Goal: Task Accomplishment & Management: Use online tool/utility

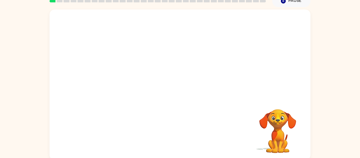
scroll to position [27, 0]
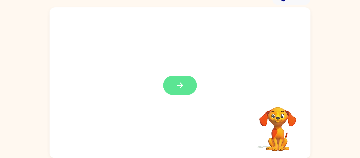
click at [181, 87] on icon "button" at bounding box center [180, 85] width 6 height 6
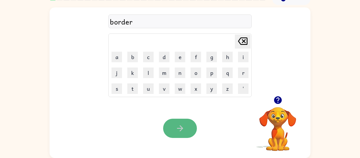
click at [183, 121] on button "button" at bounding box center [180, 128] width 34 height 19
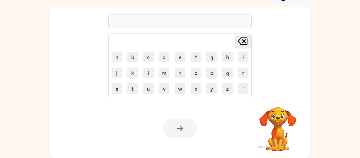
click at [278, 124] on video "Your browser must support playing .mp4 files to use Literably. Please try using…" at bounding box center [277, 125] width 53 height 53
click at [278, 120] on video "Your browser must support playing .mp4 files to use Literably. Please try using…" at bounding box center [277, 125] width 53 height 53
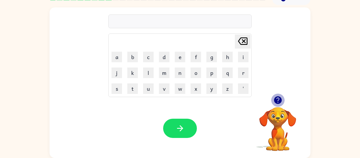
click at [276, 97] on icon "button" at bounding box center [278, 100] width 8 height 8
click at [277, 99] on icon "button" at bounding box center [278, 100] width 8 height 8
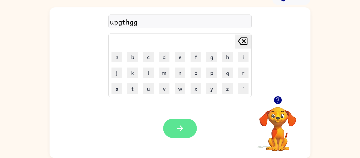
click at [178, 124] on icon "button" at bounding box center [180, 128] width 9 height 9
click at [180, 133] on button "button" at bounding box center [180, 128] width 34 height 19
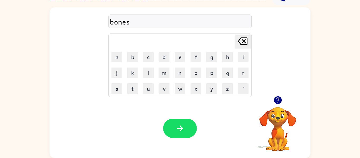
click at [180, 133] on button "button" at bounding box center [180, 128] width 34 height 19
click at [279, 104] on icon "button" at bounding box center [277, 99] width 9 height 9
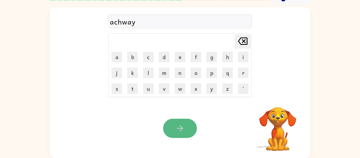
click at [176, 132] on icon "button" at bounding box center [180, 128] width 9 height 9
click at [184, 124] on icon "button" at bounding box center [180, 128] width 9 height 9
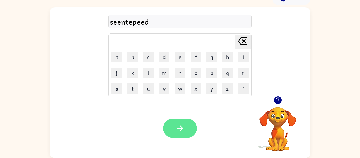
click at [182, 128] on icon "button" at bounding box center [180, 128] width 6 height 6
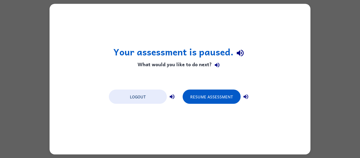
scroll to position [0, 0]
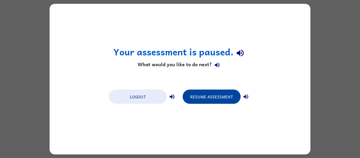
click at [206, 93] on button "Resume Assessment" at bounding box center [212, 96] width 58 height 14
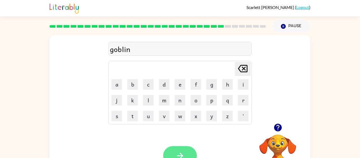
click at [170, 152] on button "button" at bounding box center [180, 155] width 34 height 19
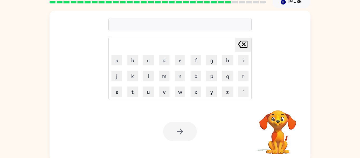
scroll to position [27, 0]
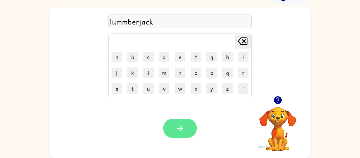
click at [183, 124] on icon "button" at bounding box center [180, 128] width 9 height 9
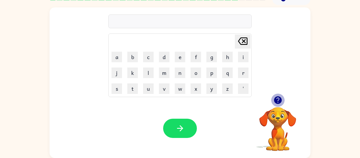
click at [275, 101] on icon "button" at bounding box center [278, 100] width 8 height 8
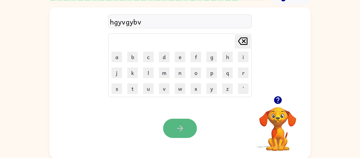
click at [176, 133] on icon "button" at bounding box center [180, 128] width 9 height 9
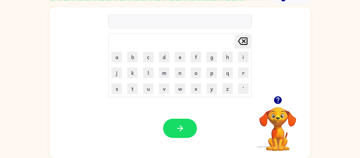
click at [240, 40] on icon "[PERSON_NAME] last character input" at bounding box center [242, 41] width 13 height 13
type button "delete"
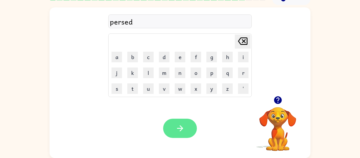
click at [184, 124] on icon "button" at bounding box center [180, 128] width 9 height 9
click at [173, 123] on button "button" at bounding box center [180, 128] width 34 height 19
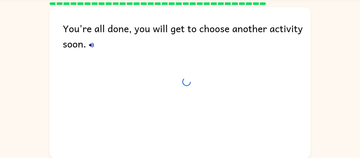
scroll to position [18, 0]
